Goal: Task Accomplishment & Management: Manage account settings

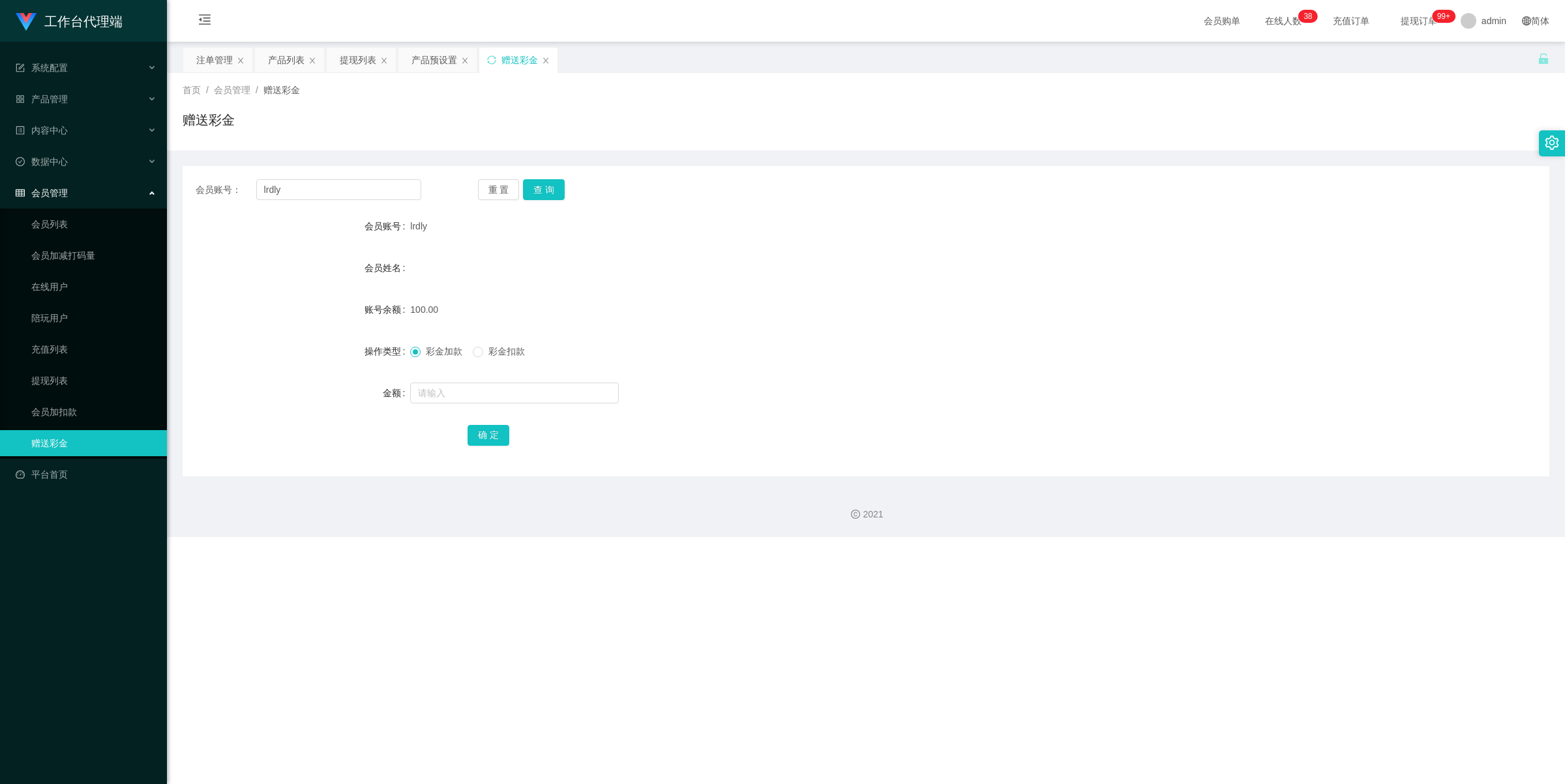
click at [315, 191] on input "lrdly" at bounding box center [338, 190] width 165 height 21
type input "900703tan"
drag, startPoint x: 543, startPoint y: 183, endPoint x: 543, endPoint y: 205, distance: 22.0
click at [543, 183] on button "查 询" at bounding box center [543, 190] width 41 height 21
click at [458, 398] on input "text" at bounding box center [514, 393] width 208 height 21
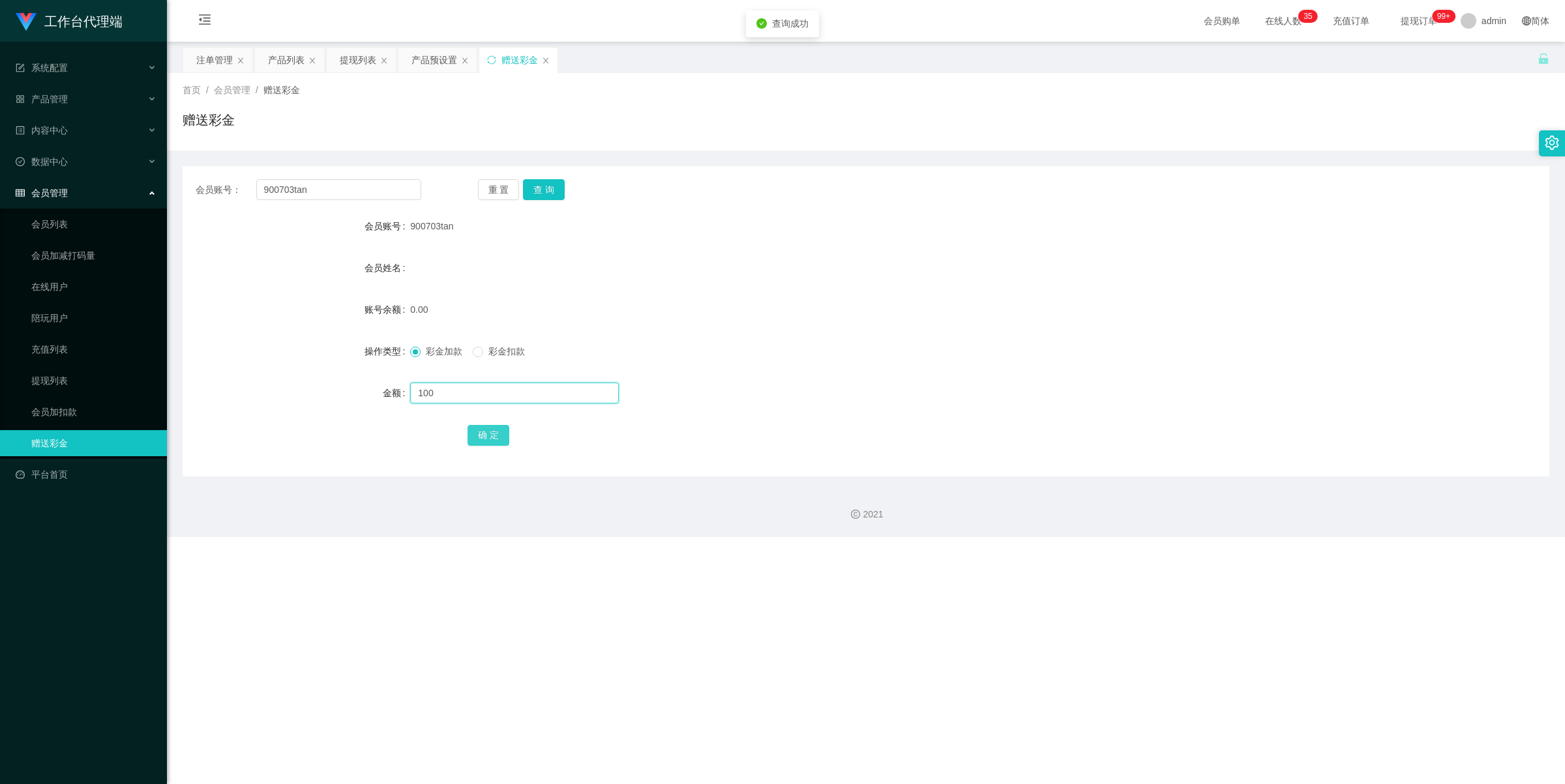
type input "100"
click at [481, 437] on button "确 定" at bounding box center [488, 436] width 41 height 21
click at [438, 60] on div "产品预设置" at bounding box center [434, 60] width 46 height 25
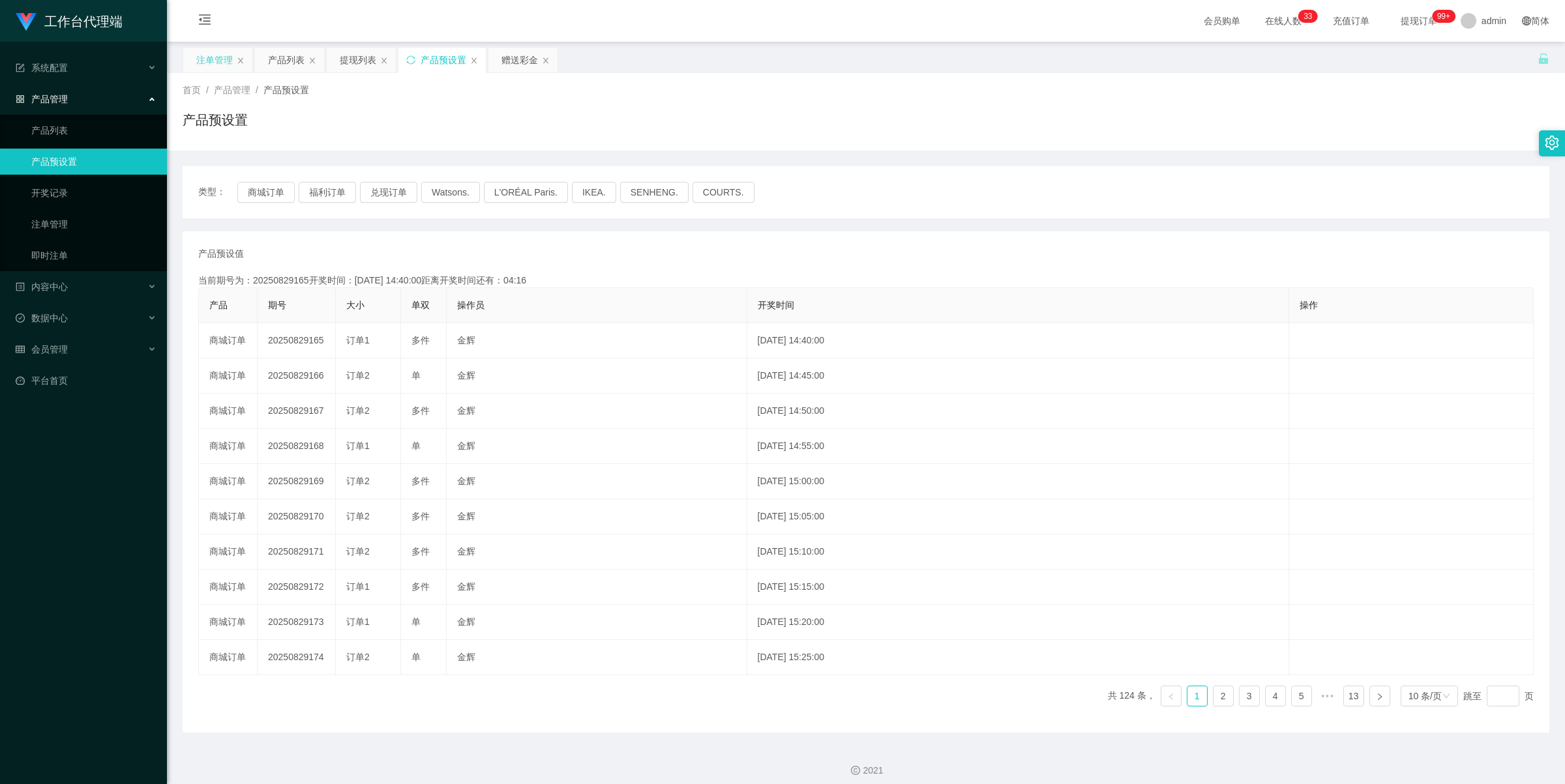
click at [203, 56] on div "注单管理" at bounding box center [213, 60] width 36 height 25
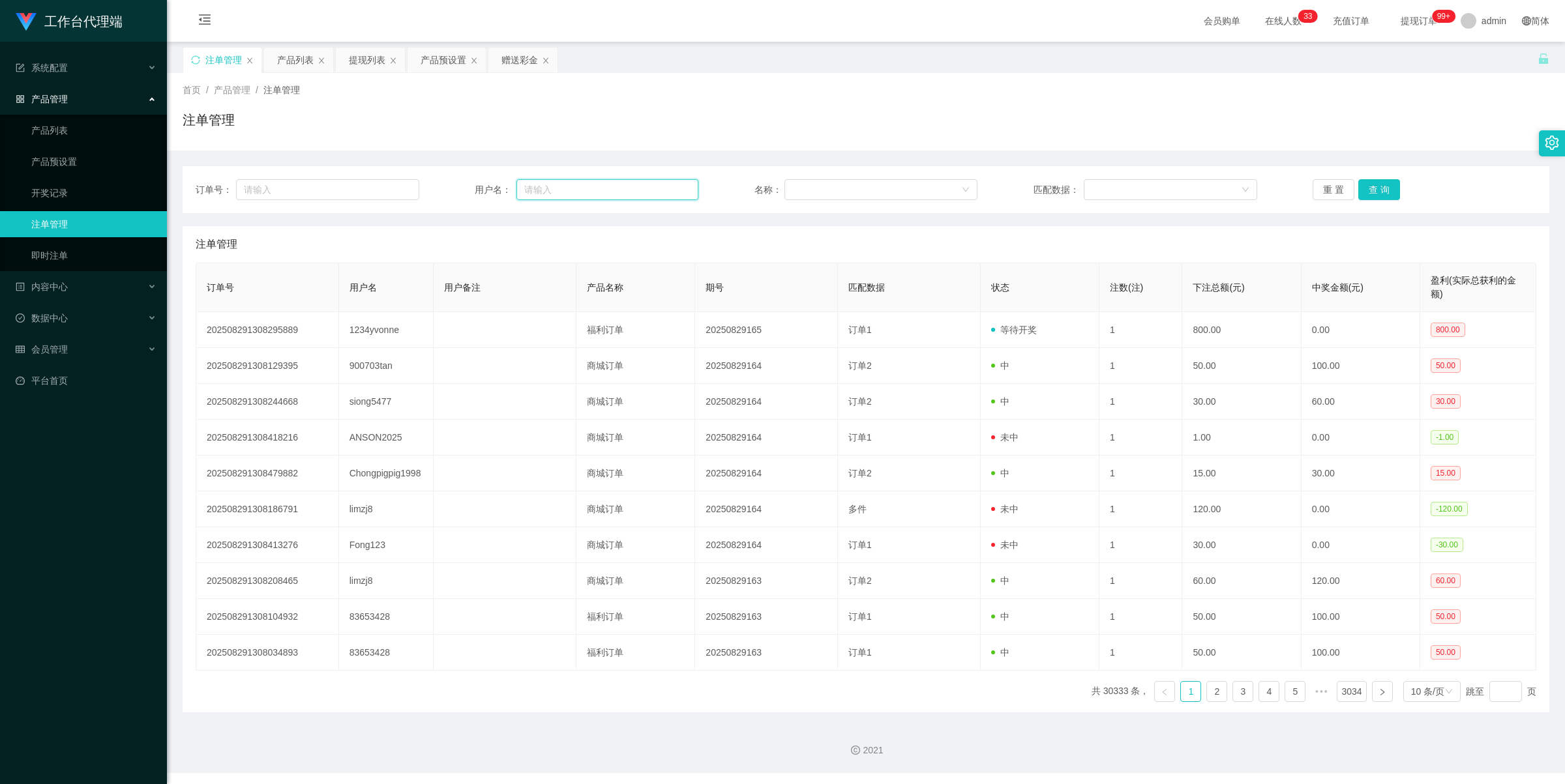
click at [591, 183] on input "text" at bounding box center [607, 190] width 182 height 21
click at [583, 189] on input "text" at bounding box center [607, 190] width 182 height 21
paste input "900703tan"
type input "900703tan"
click at [1365, 188] on button "查 询" at bounding box center [1378, 190] width 41 height 21
